Goal: Use online tool/utility: Utilize a website feature to perform a specific function

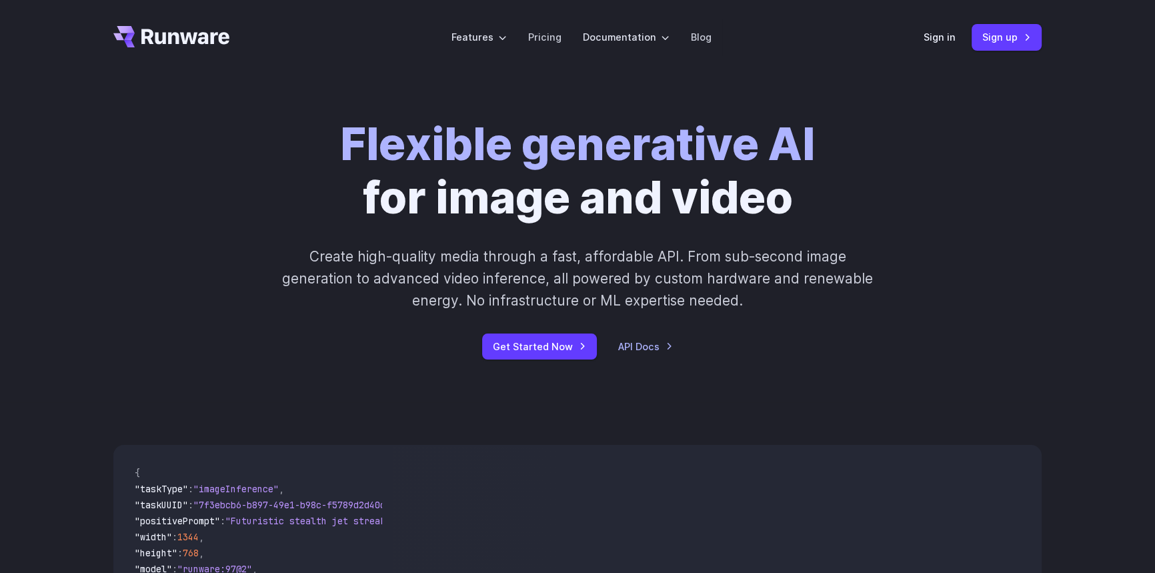
click at [938, 26] on div "Sign in Sign up" at bounding box center [983, 37] width 118 height 26
click at [938, 34] on link "Sign in" at bounding box center [940, 36] width 32 height 15
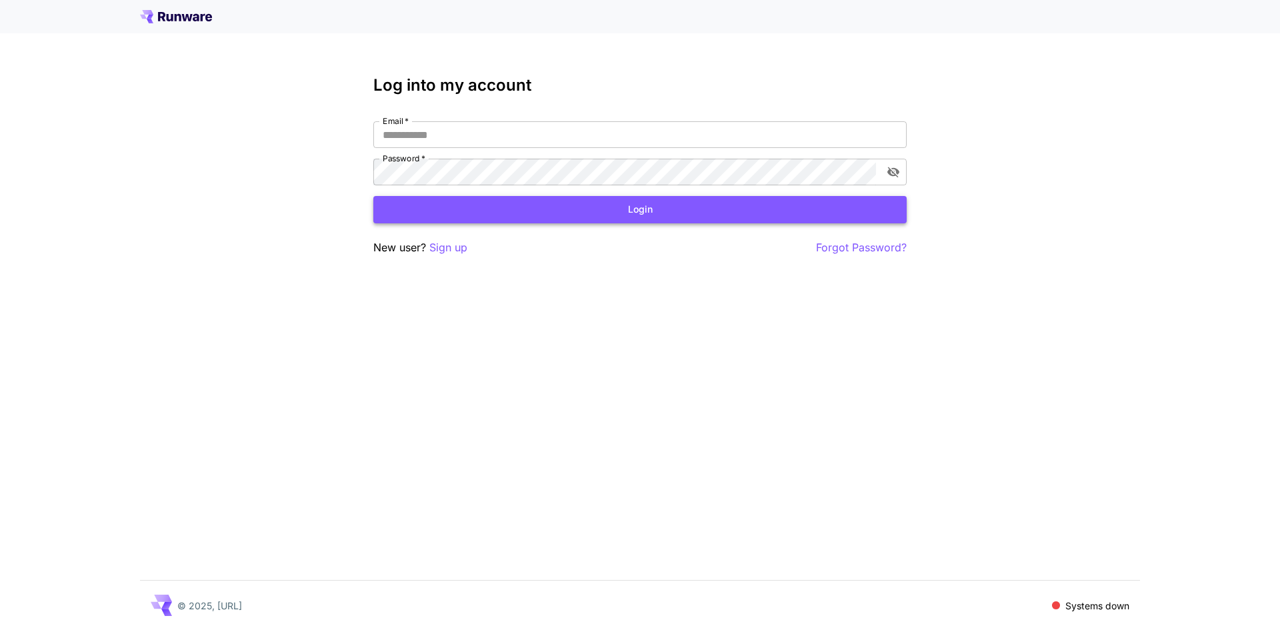
type input "**********"
click at [575, 212] on button "Login" at bounding box center [639, 209] width 533 height 27
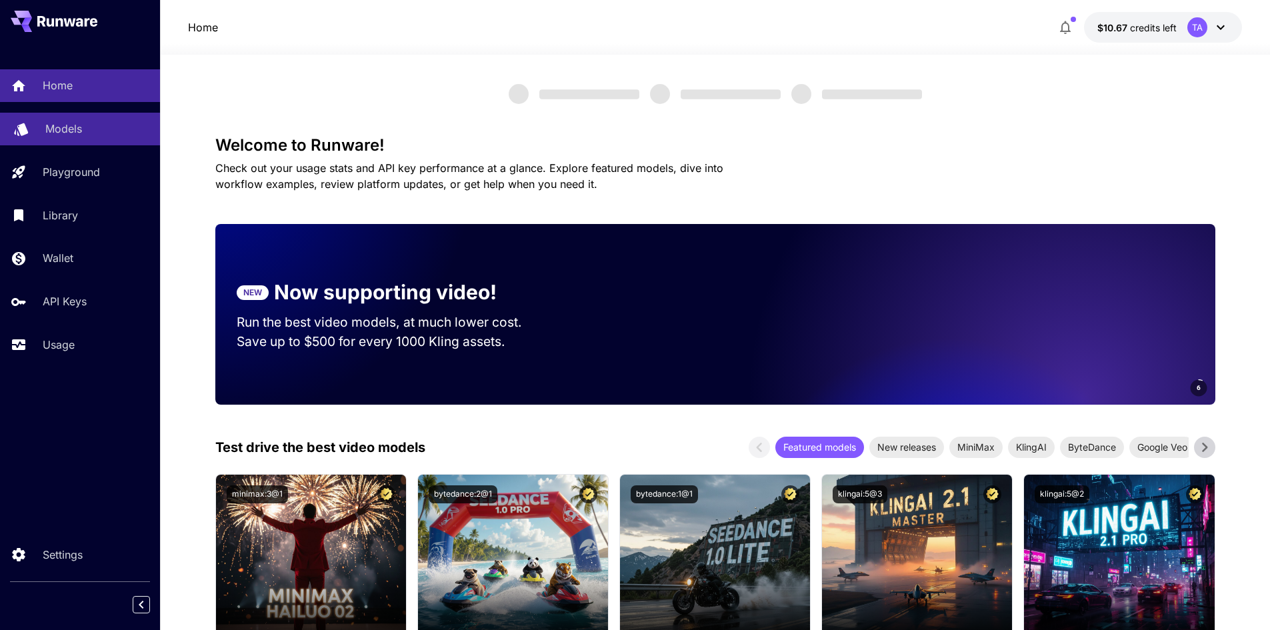
click at [90, 137] on div "Models" at bounding box center [97, 129] width 104 height 16
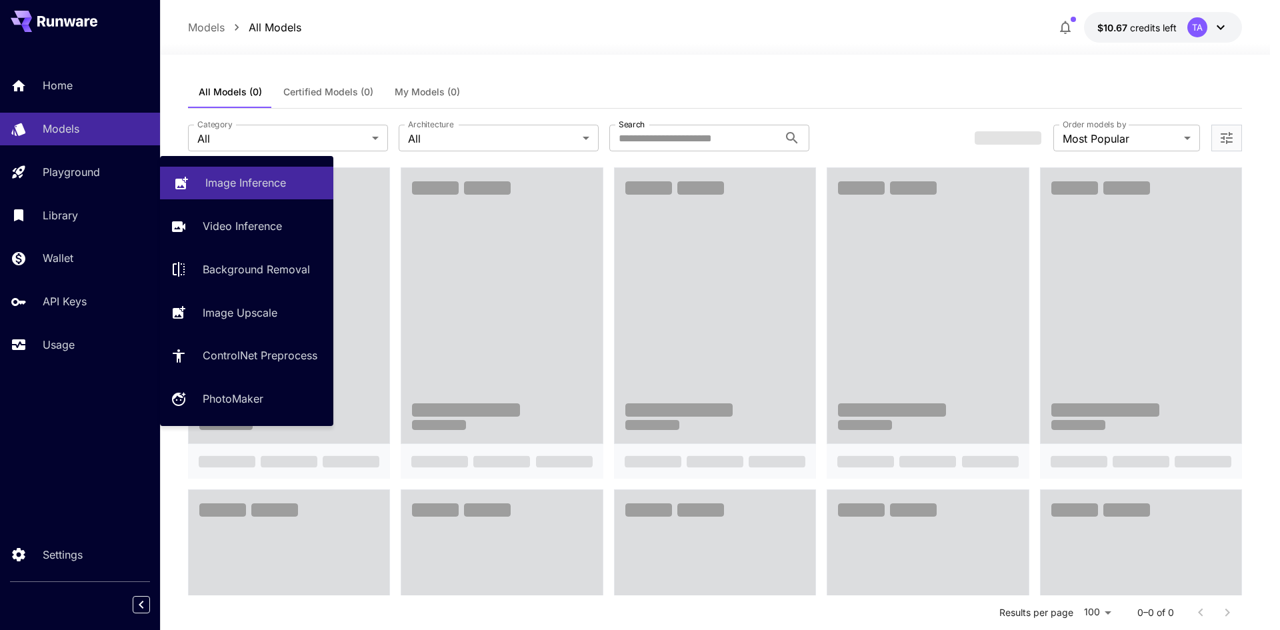
click at [235, 197] on link "Image Inference" at bounding box center [246, 183] width 173 height 33
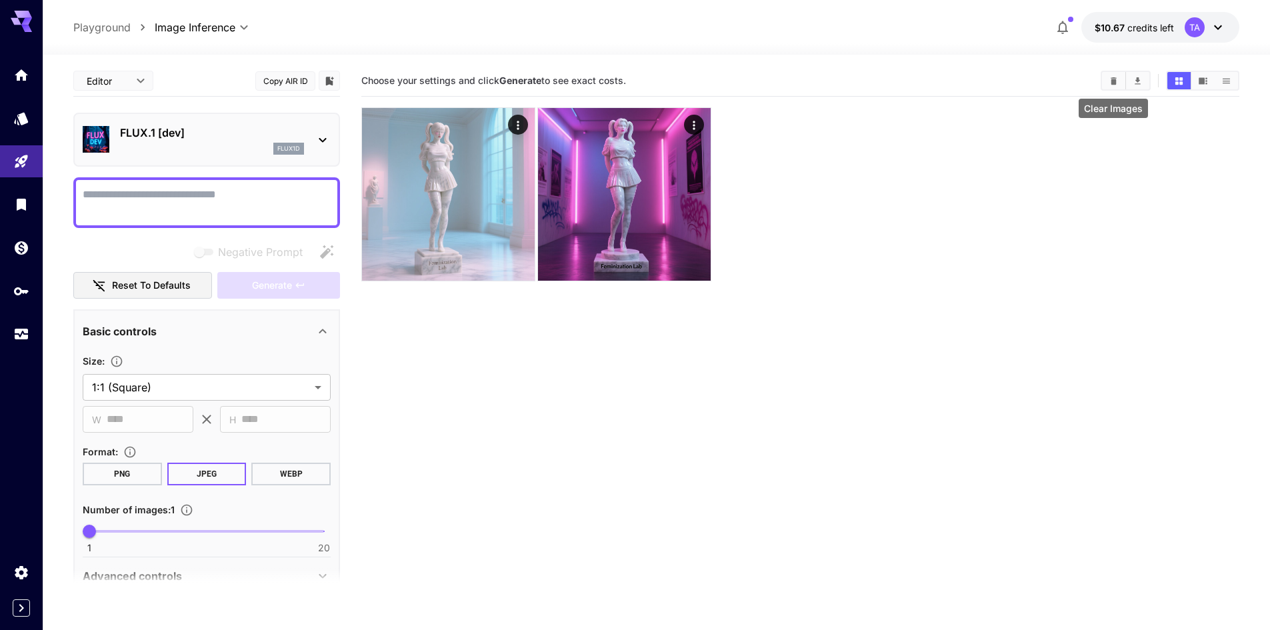
click at [1115, 82] on icon "Clear Images" at bounding box center [1114, 80] width 6 height 7
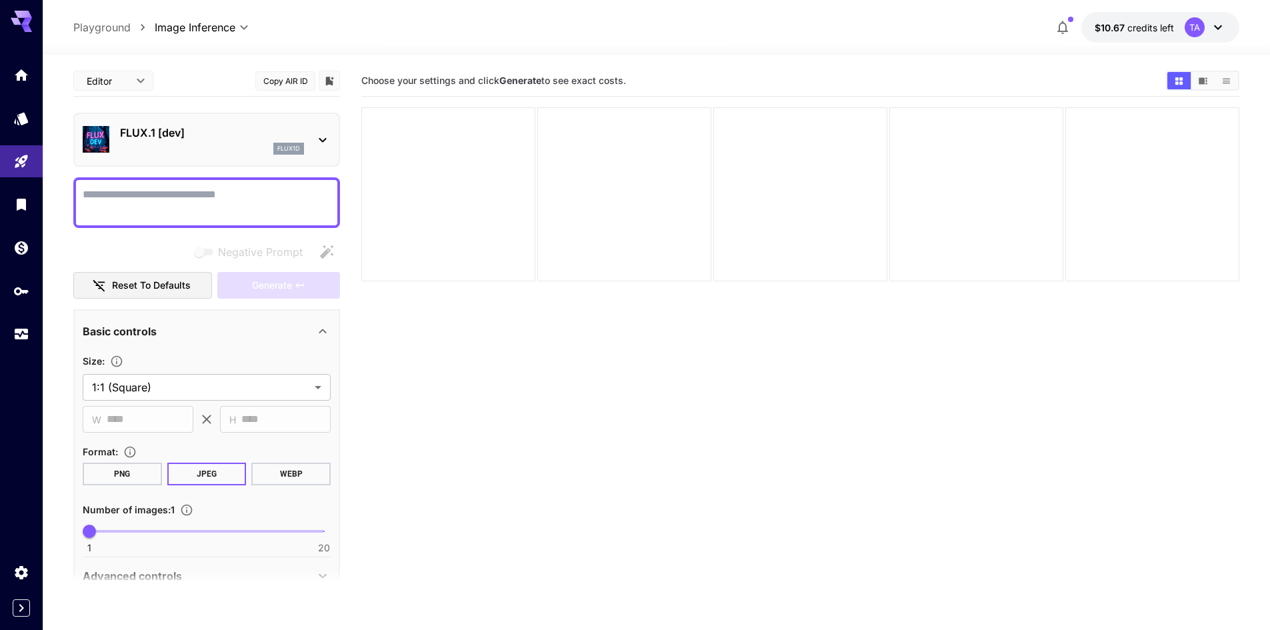
click at [718, 345] on section "Choose your settings and click Generate to see exact costs." at bounding box center [800, 380] width 878 height 630
